Goal: Task Accomplishment & Management: Use online tool/utility

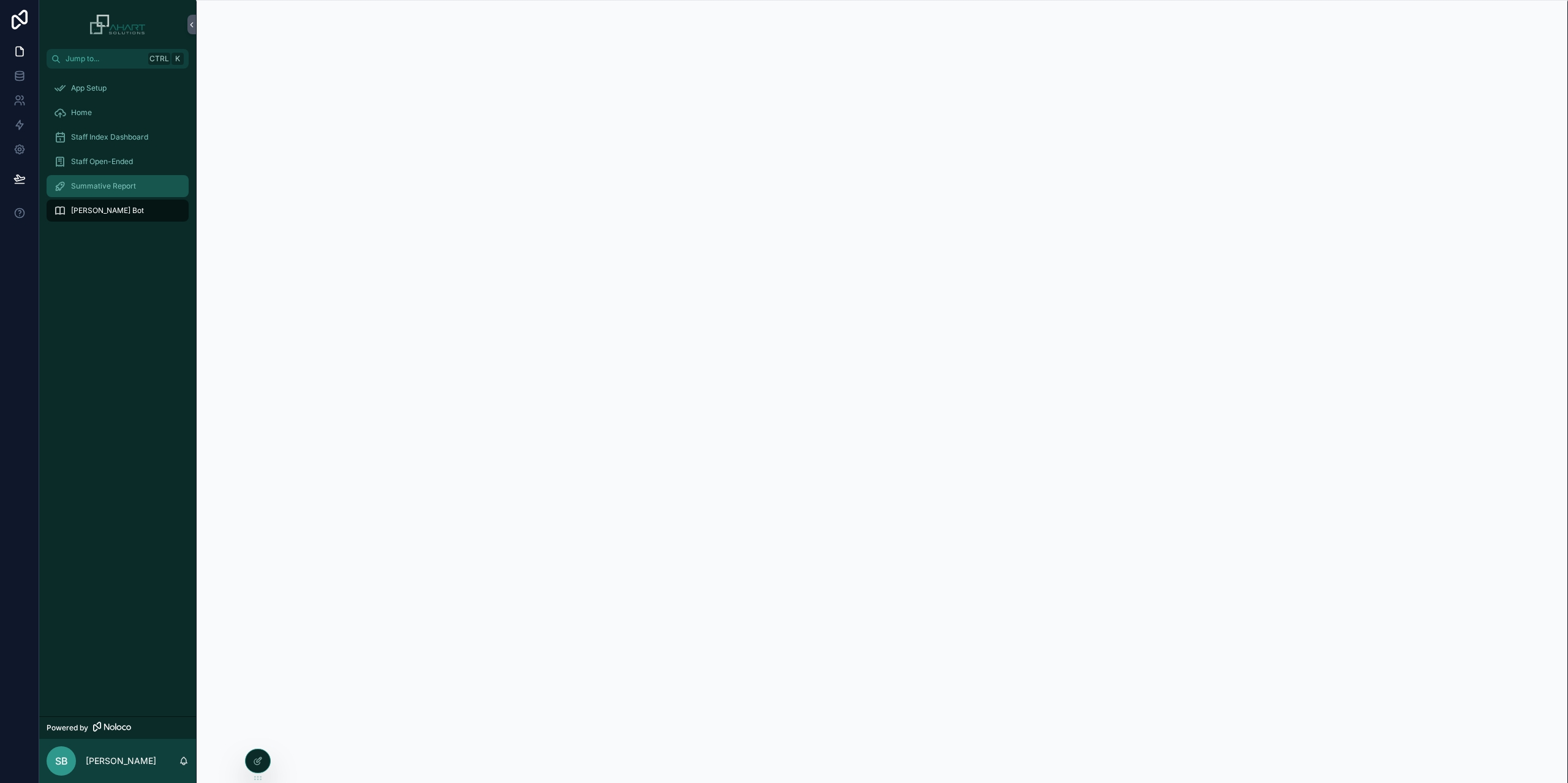
click at [92, 179] on div "Summative Report" at bounding box center [118, 186] width 127 height 19
click at [102, 161] on span "Staff Open-Ended" at bounding box center [102, 161] width 62 height 10
click at [113, 136] on span "Staff Index Dashboard" at bounding box center [109, 137] width 77 height 10
click at [77, 109] on span "Home" at bounding box center [82, 113] width 21 height 10
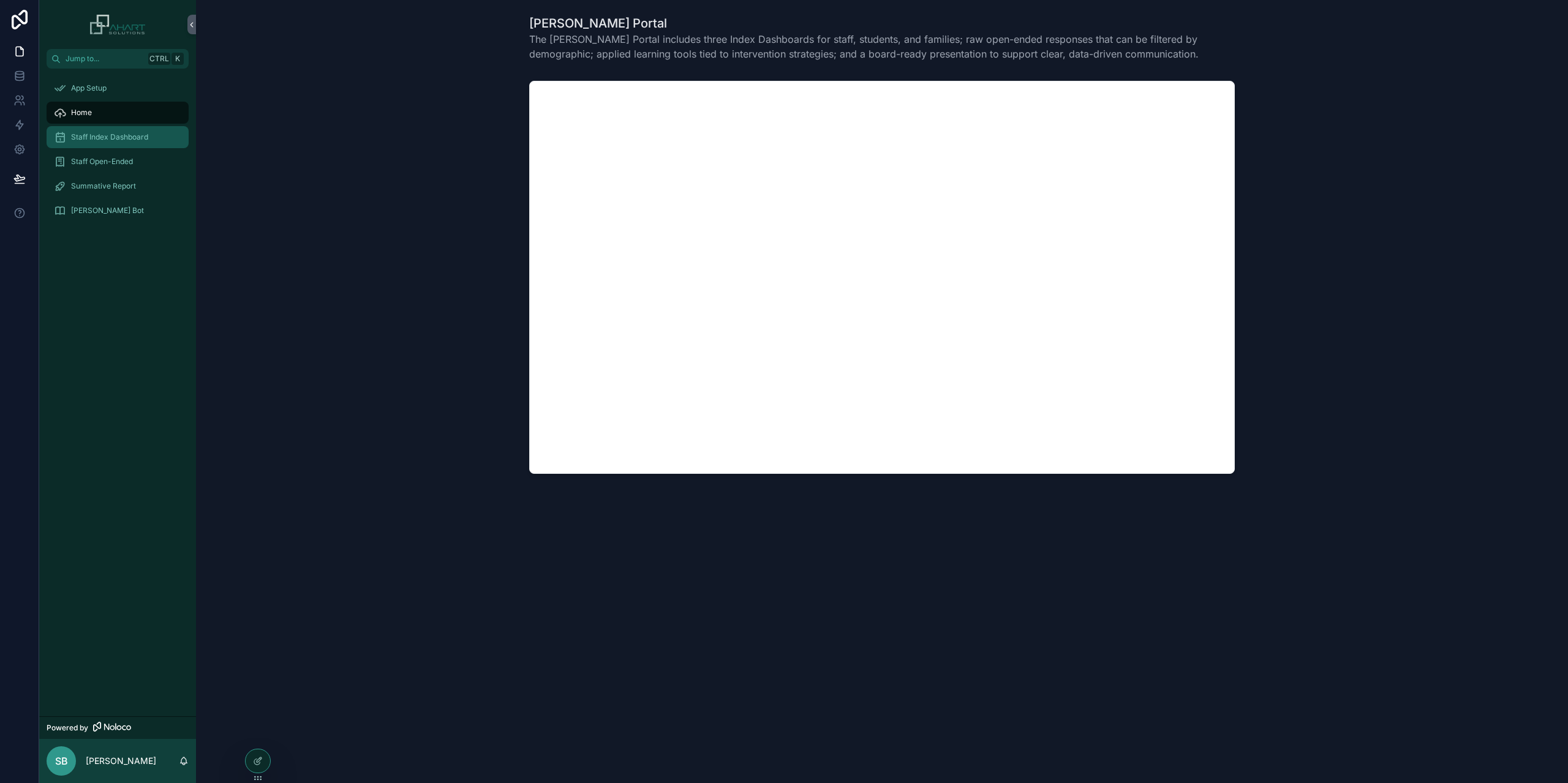
click at [99, 140] on span "Staff Index Dashboard" at bounding box center [109, 137] width 77 height 10
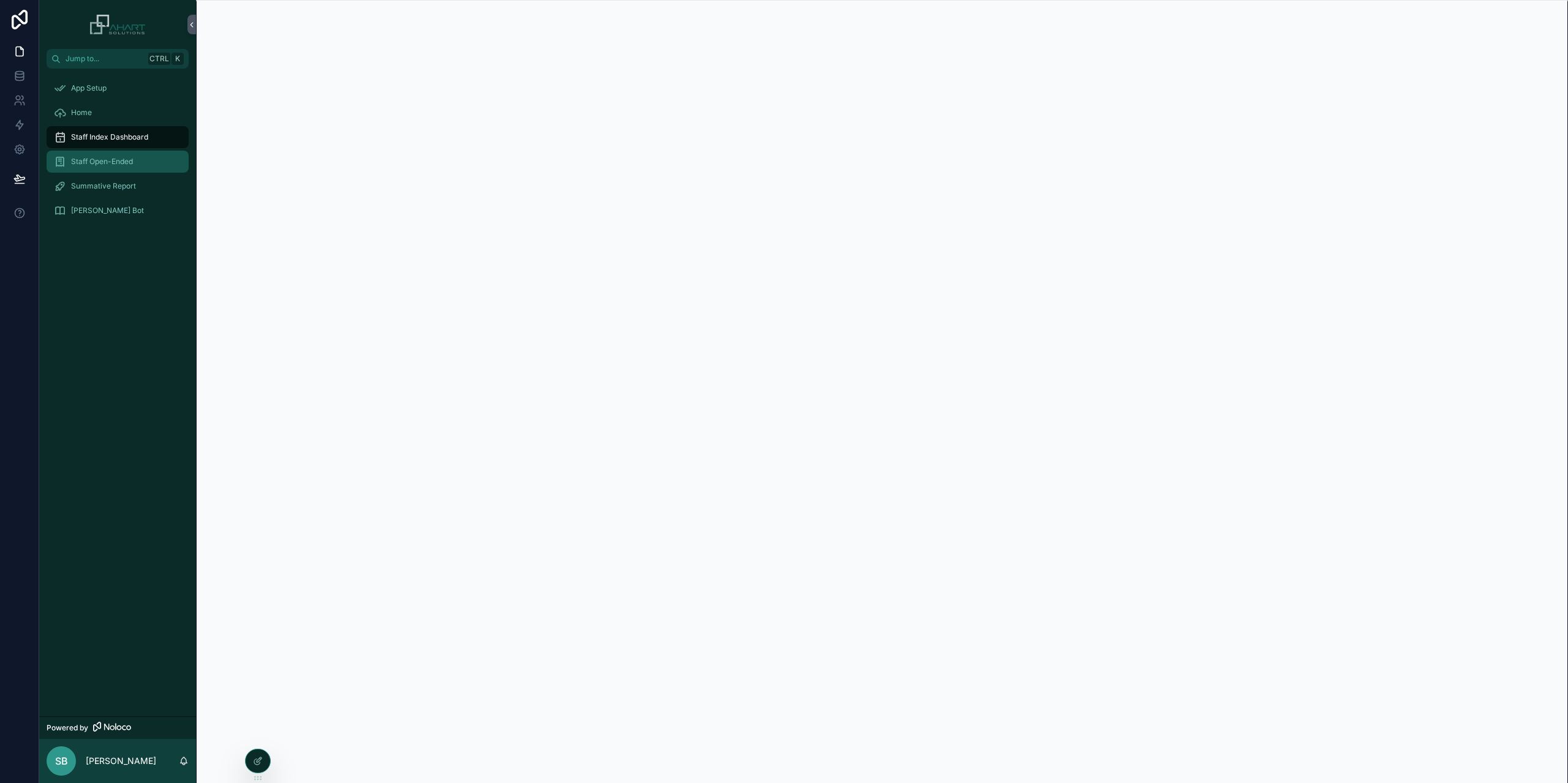
click at [104, 163] on span "Staff Open-Ended" at bounding box center [102, 161] width 62 height 10
click at [109, 189] on span "Summative Report" at bounding box center [104, 186] width 65 height 10
click at [99, 209] on span "[PERSON_NAME] Bot" at bounding box center [107, 210] width 73 height 10
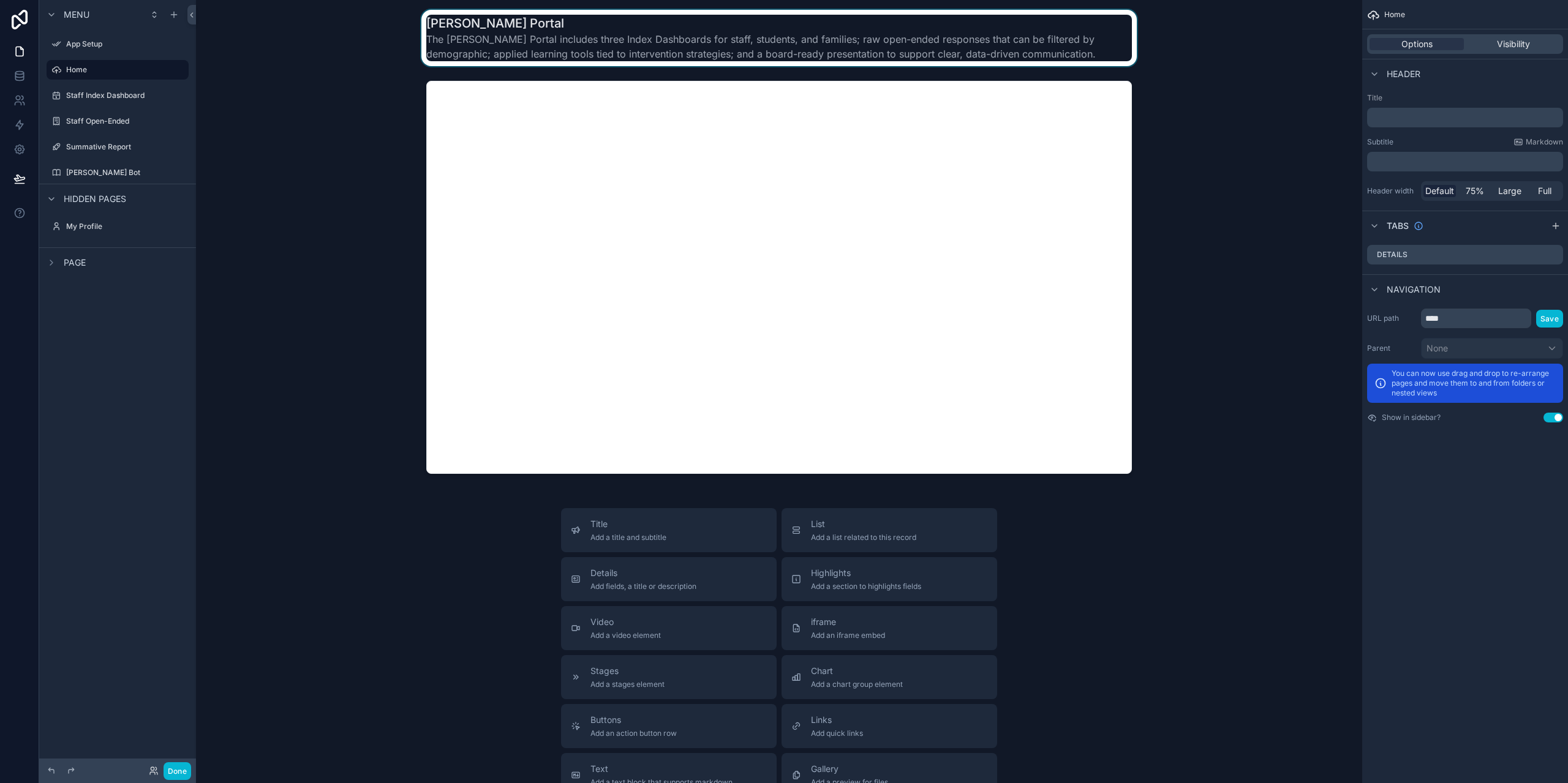
click at [294, 34] on div "scrollable content" at bounding box center [778, 37] width 1146 height 56
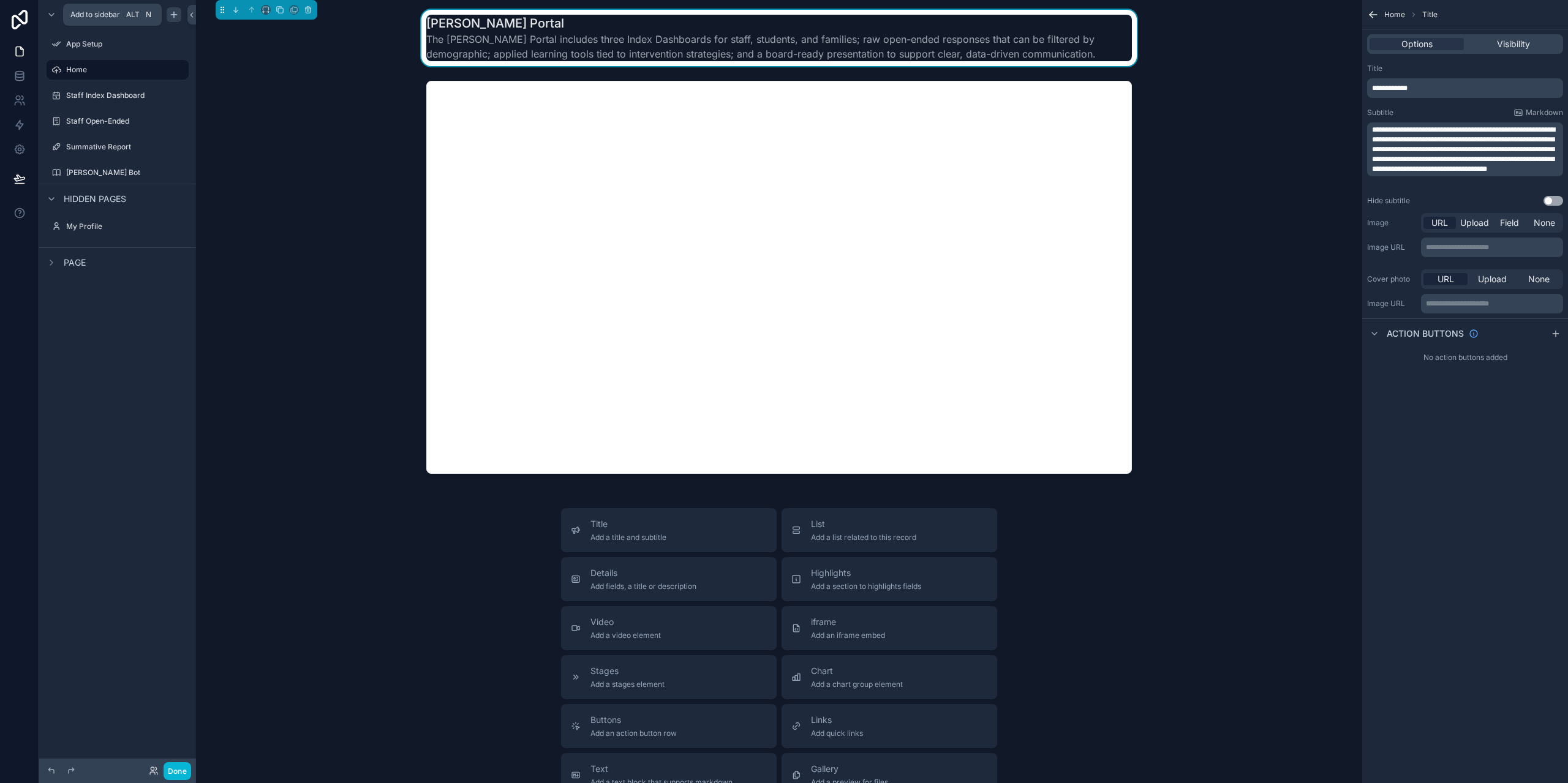
click at [172, 13] on icon "scrollable content" at bounding box center [174, 15] width 10 height 10
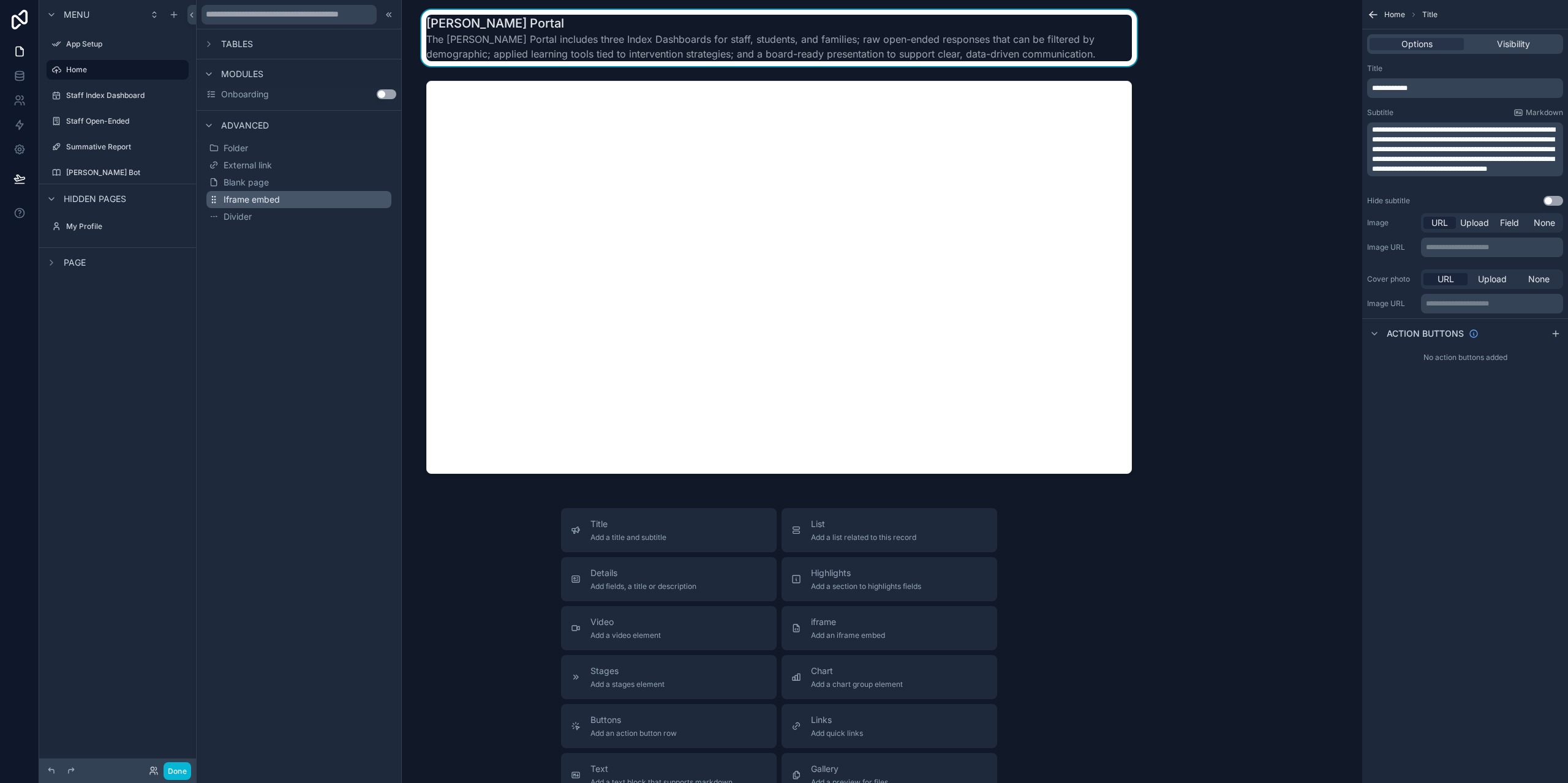
click at [254, 197] on span "Iframe embed" at bounding box center [251, 199] width 56 height 12
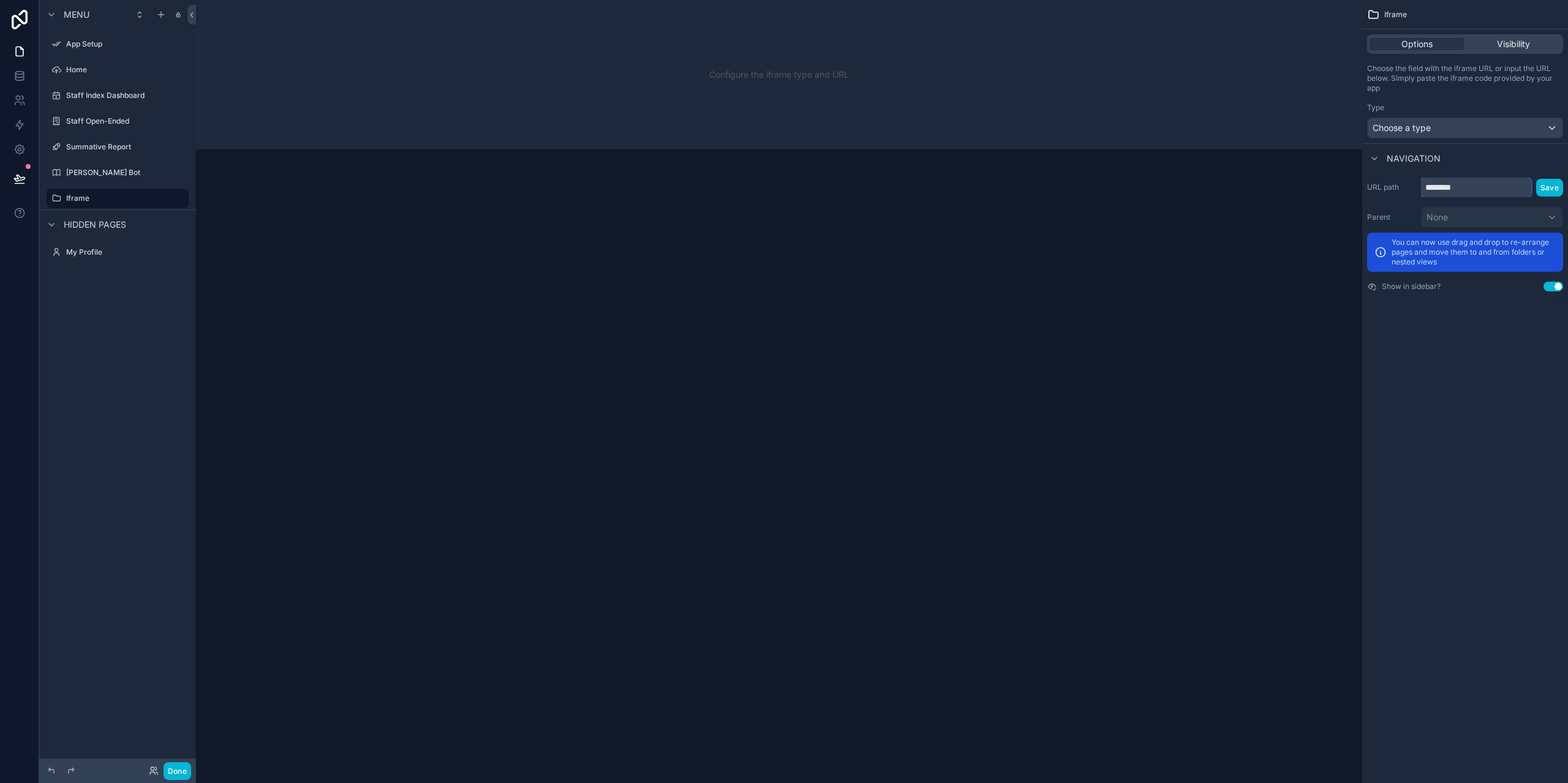
drag, startPoint x: 1472, startPoint y: 188, endPoint x: 1398, endPoint y: 183, distance: 74.2
click at [1398, 183] on div "URL path ******** Save" at bounding box center [1465, 187] width 196 height 19
type input "**********"
click at [1545, 183] on button "Save" at bounding box center [1549, 188] width 27 height 18
click at [1475, 130] on div "Choose a type" at bounding box center [1464, 128] width 195 height 19
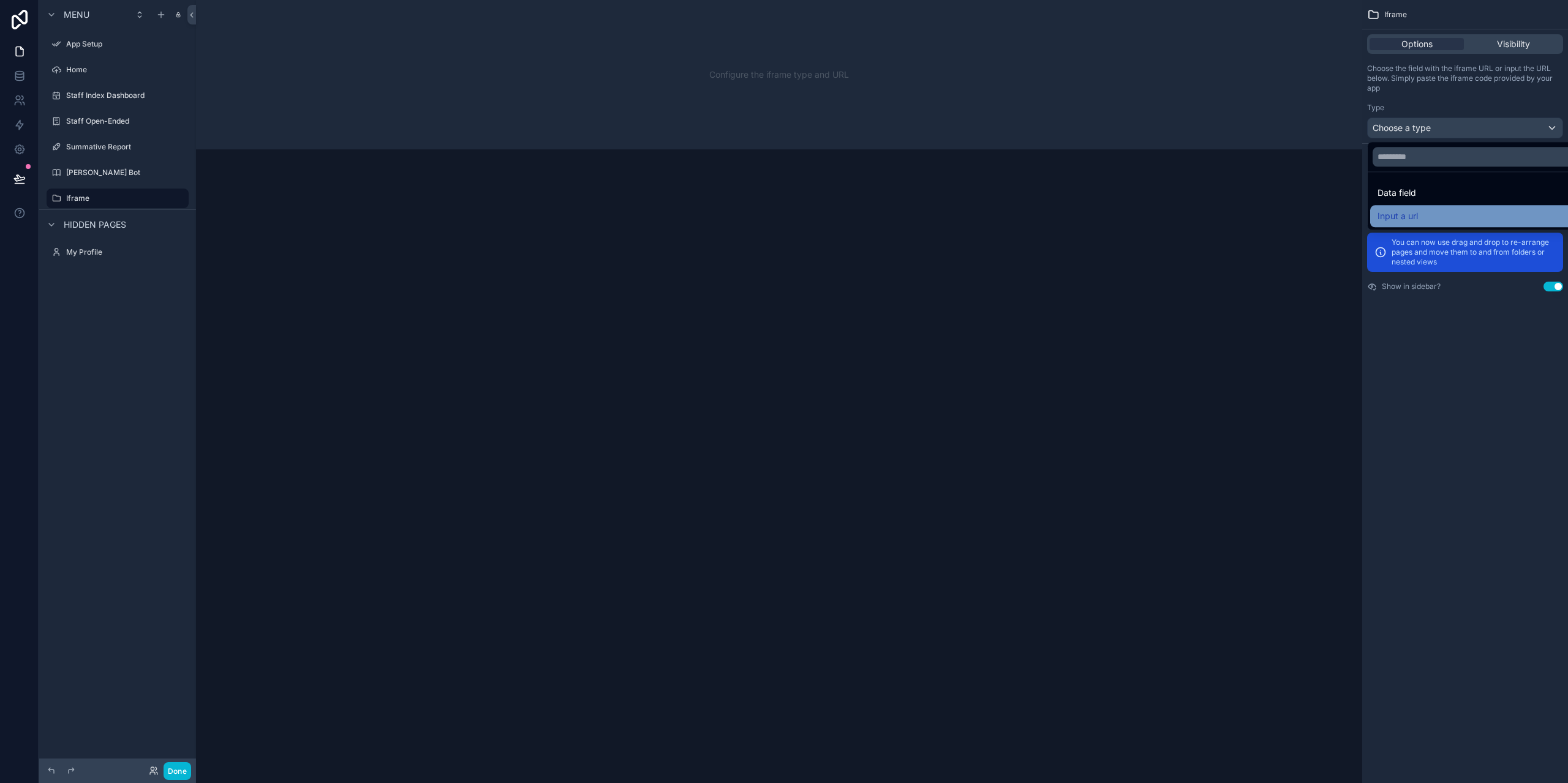
click at [1423, 217] on div "Input a url" at bounding box center [1479, 216] width 204 height 15
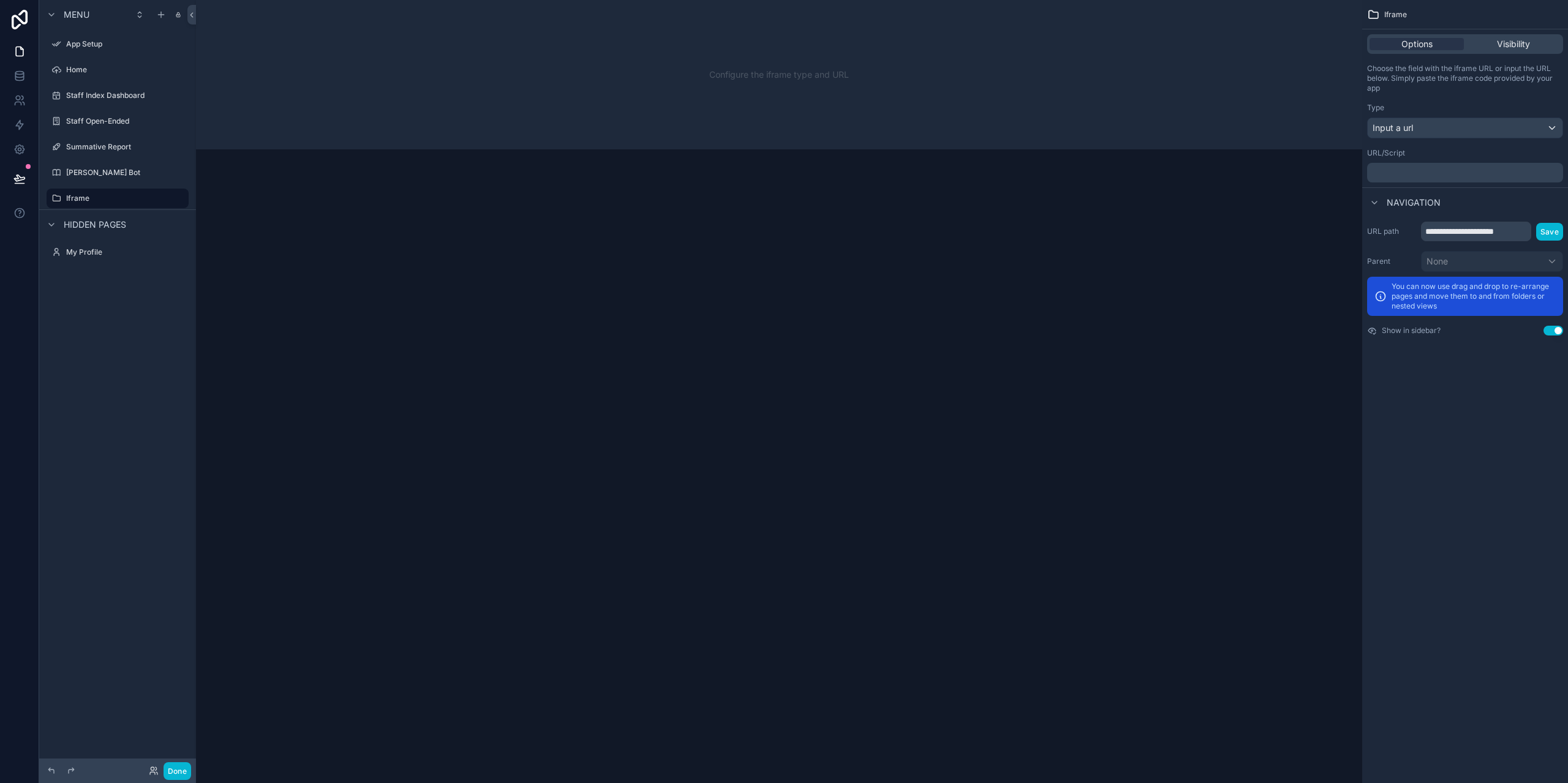
click at [1420, 172] on p "﻿" at bounding box center [1466, 172] width 188 height 10
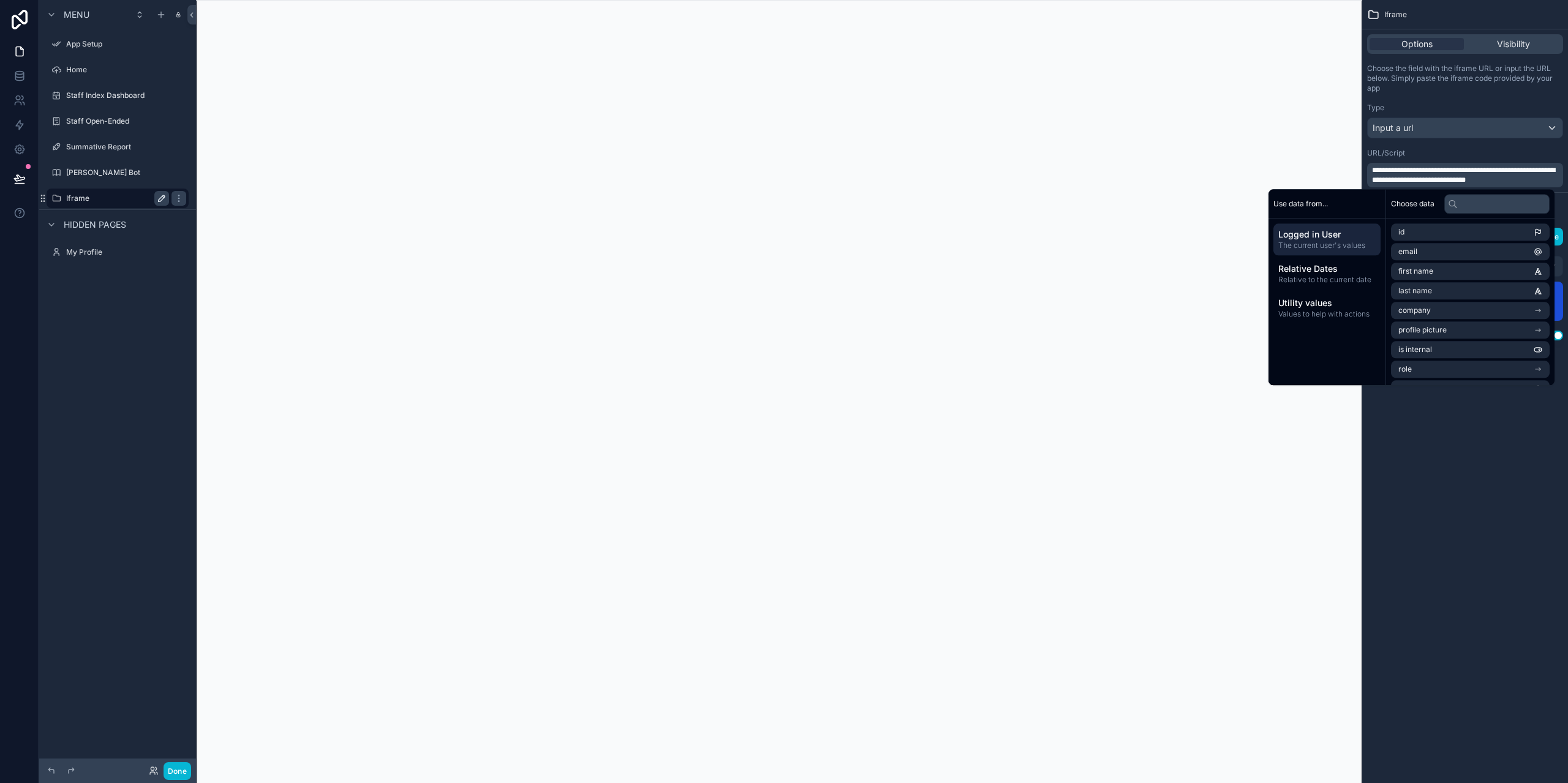
click at [161, 201] on icon "scrollable content" at bounding box center [161, 198] width 6 height 6
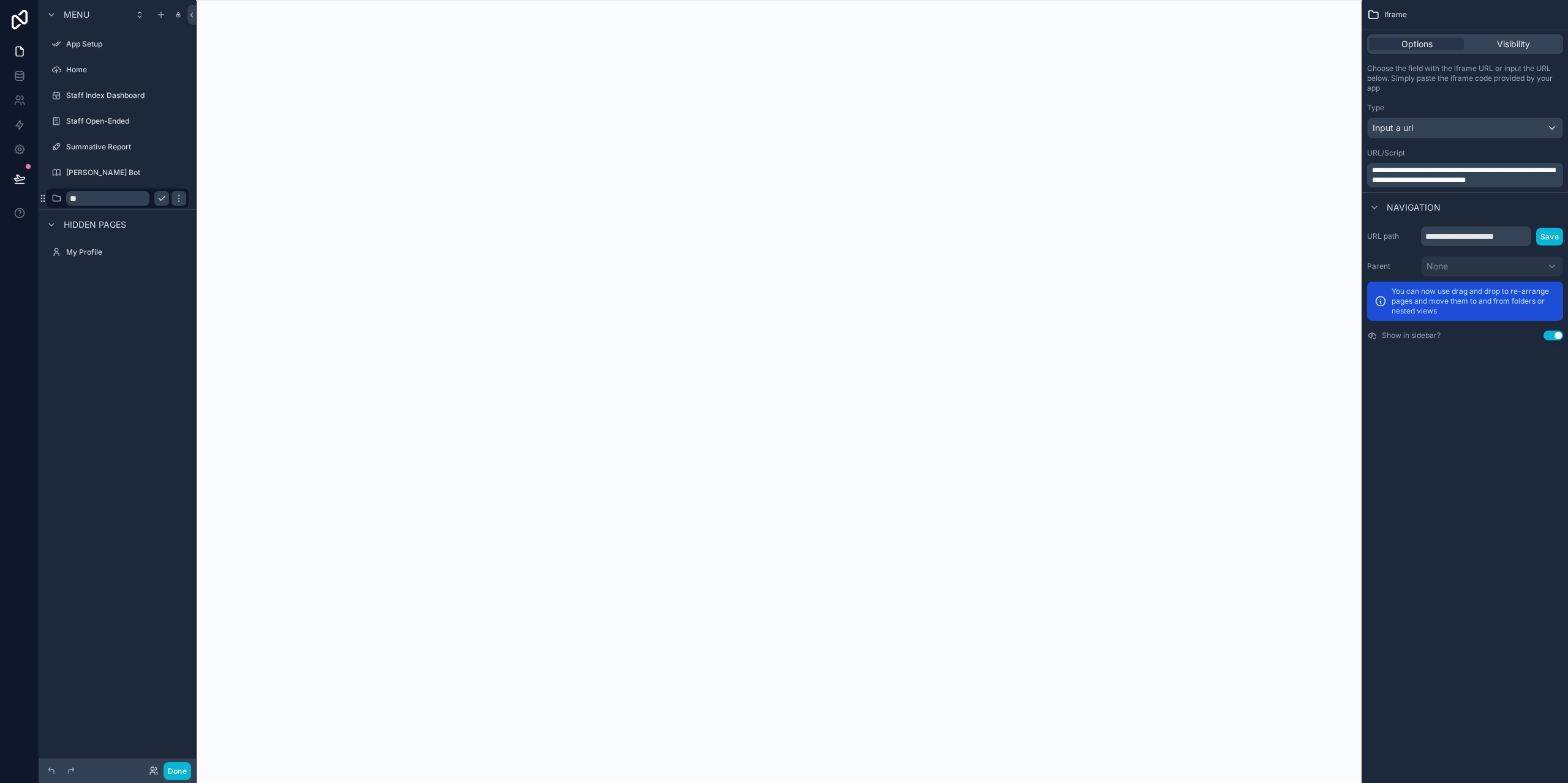
type input "*"
type input "**********"
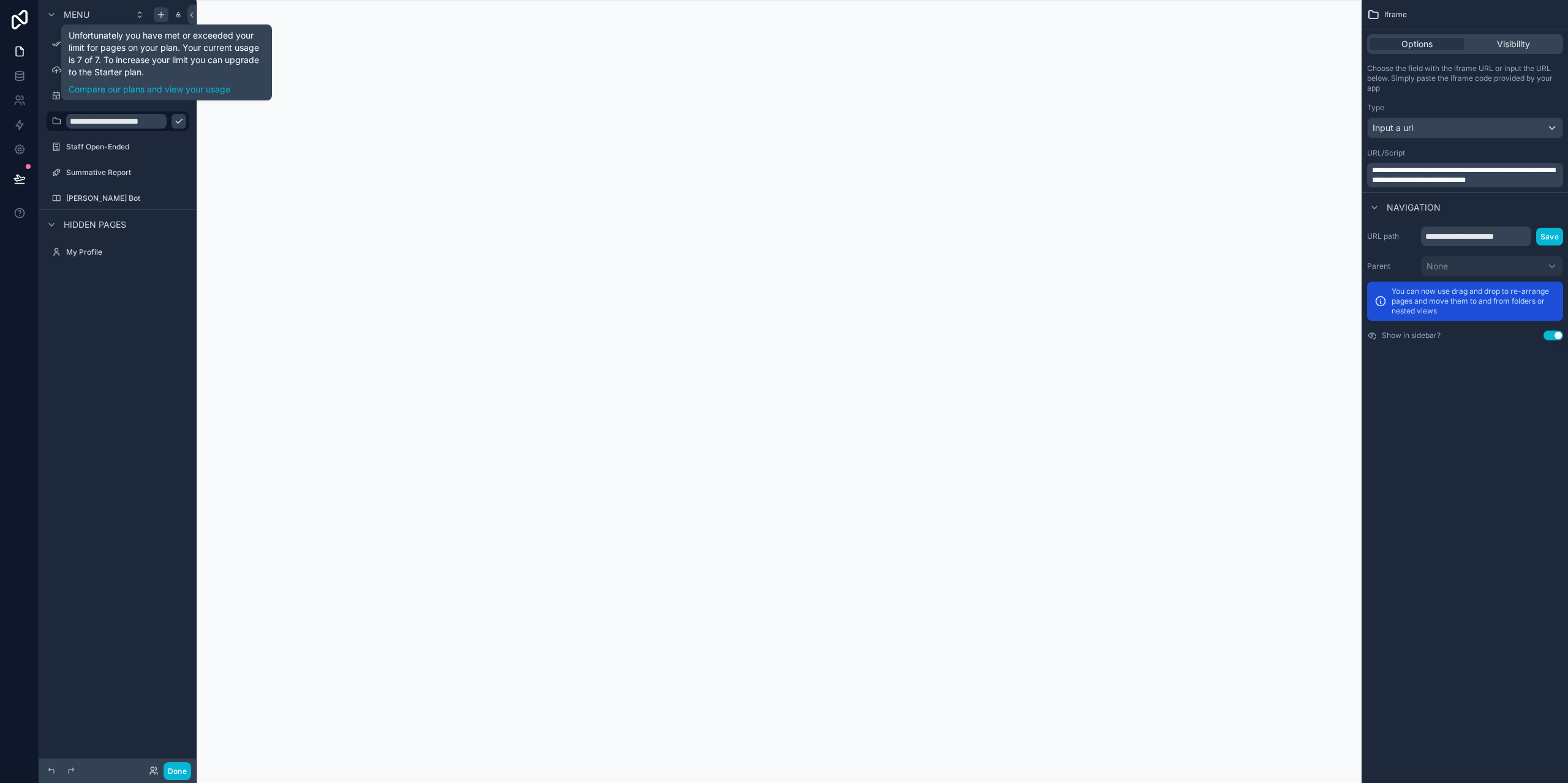
click at [158, 13] on icon "scrollable content" at bounding box center [161, 15] width 10 height 10
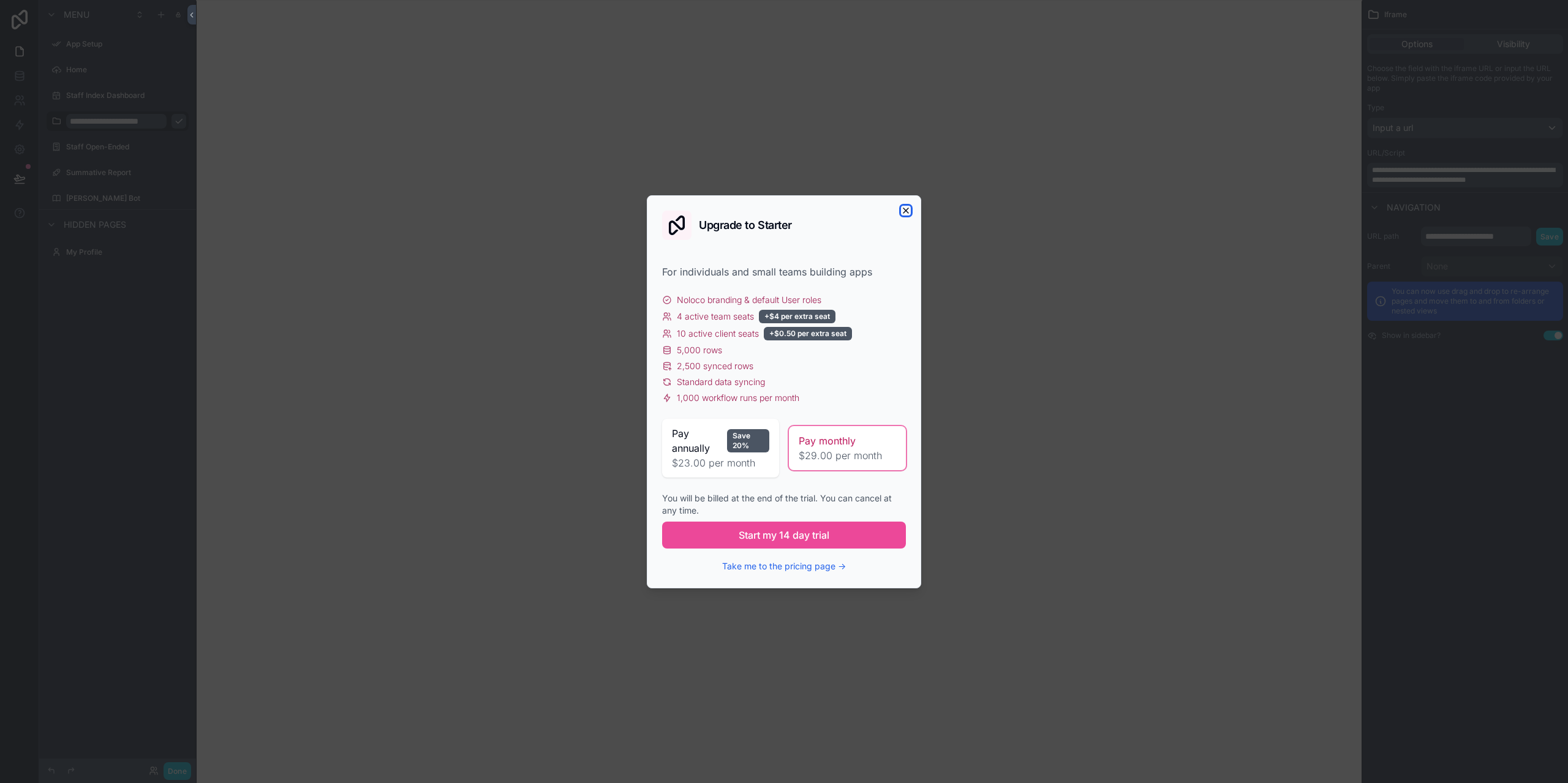
click at [904, 210] on icon "button" at bounding box center [906, 210] width 10 height 10
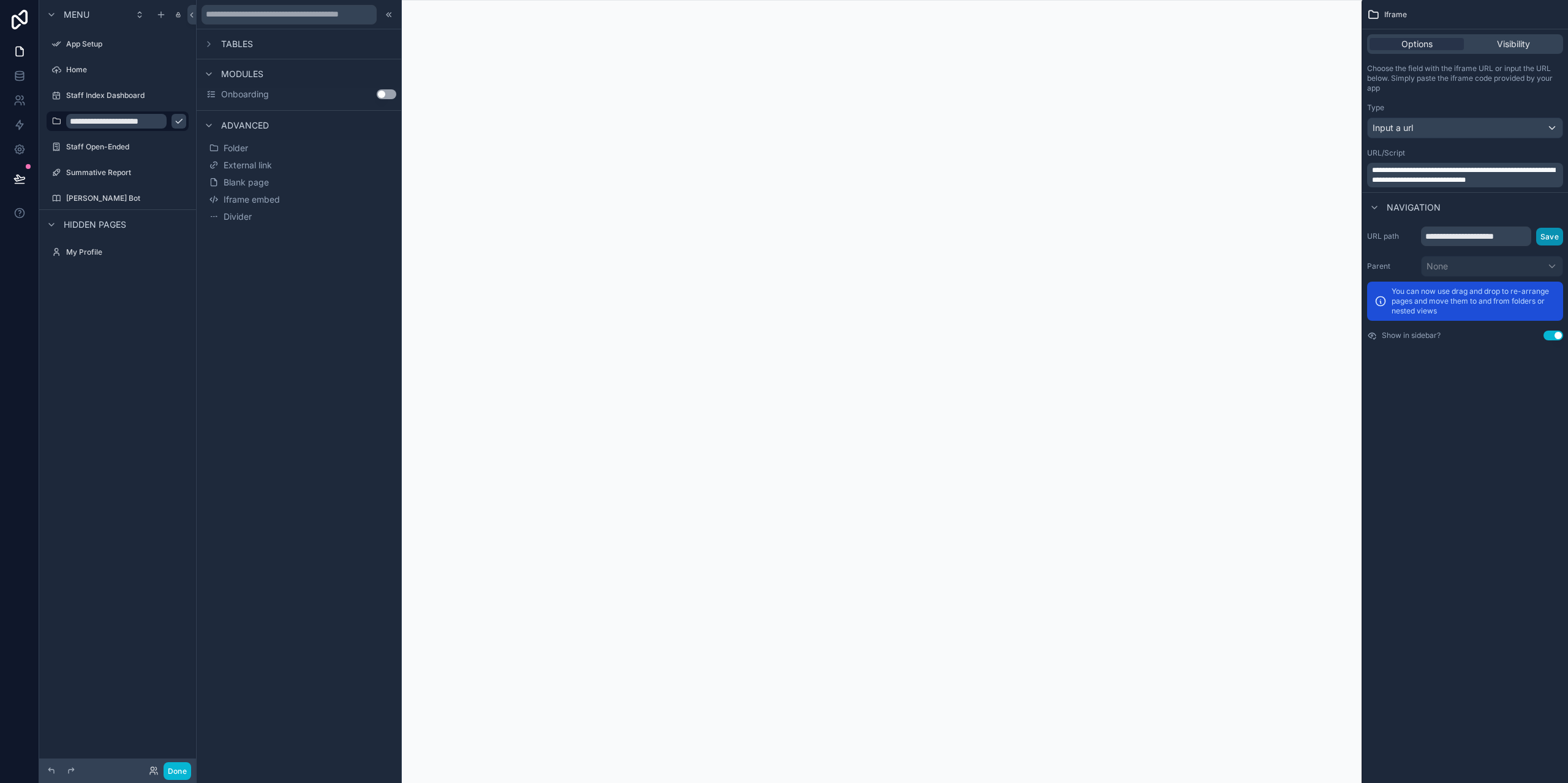
click at [1549, 240] on button "Save" at bounding box center [1549, 237] width 27 height 18
click at [21, 179] on icon at bounding box center [19, 179] width 12 height 12
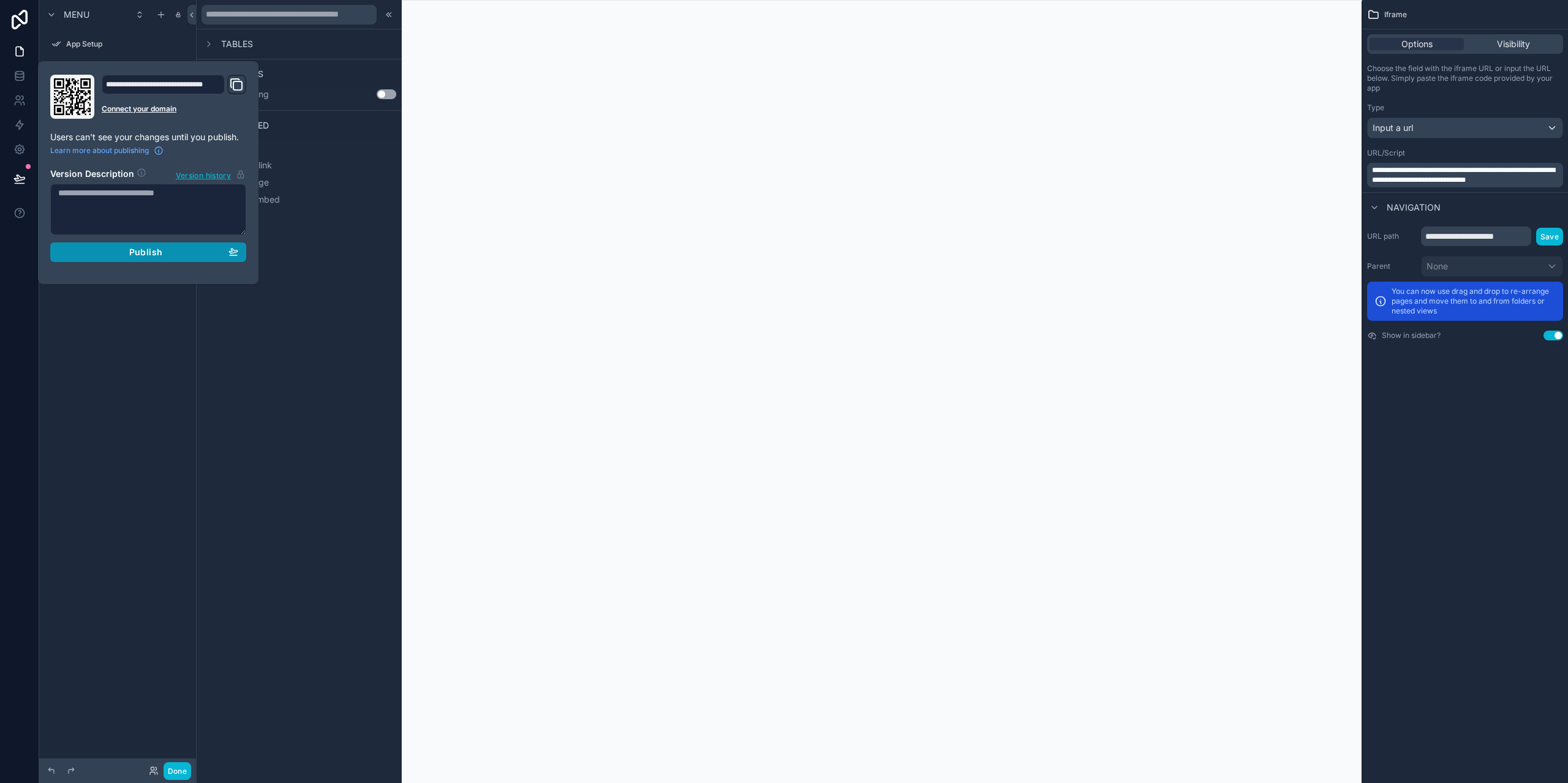
click at [142, 249] on span "Publish" at bounding box center [146, 252] width 33 height 11
